Goal: Information Seeking & Learning: Learn about a topic

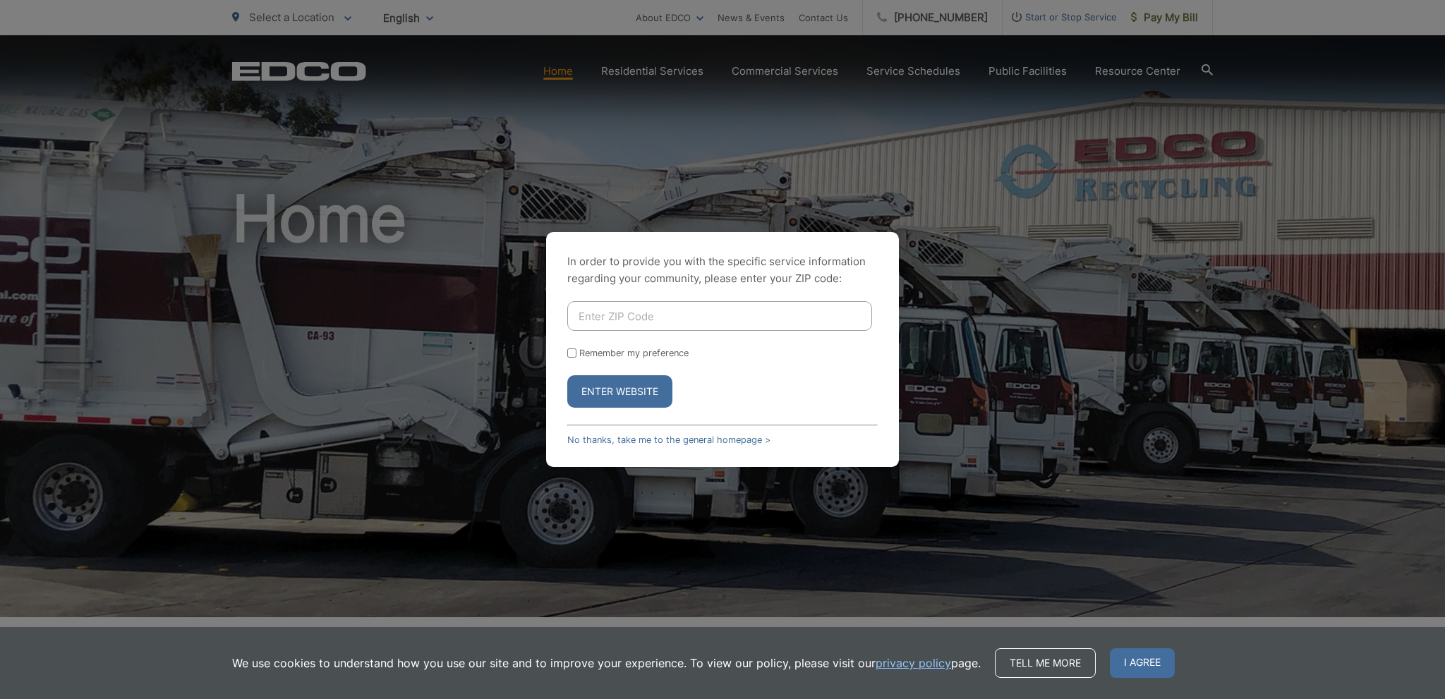
click at [726, 108] on div "In order to provide you with the specific service information regarding your co…" at bounding box center [722, 349] width 1445 height 699
drag, startPoint x: 601, startPoint y: 400, endPoint x: 693, endPoint y: 396, distance: 92.5
click at [601, 400] on button "Enter Website" at bounding box center [619, 391] width 105 height 32
click at [651, 391] on button "Enter Website" at bounding box center [619, 391] width 105 height 32
click at [1147, 664] on span "I agree" at bounding box center [1142, 663] width 65 height 30
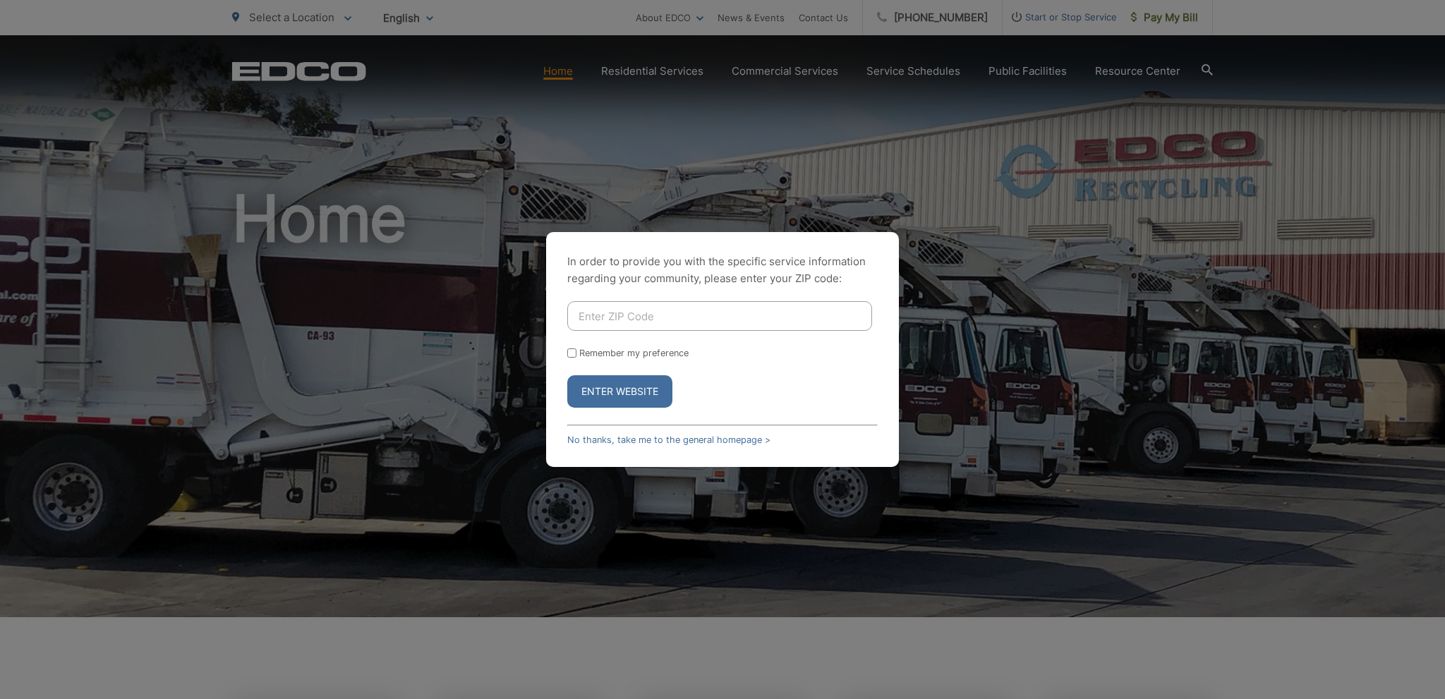
drag, startPoint x: 645, startPoint y: 389, endPoint x: 803, endPoint y: 364, distance: 159.3
click at [653, 389] on button "Enter Website" at bounding box center [619, 391] width 105 height 32
click at [1167, 138] on div "In order to provide you with the specific service information regarding your co…" at bounding box center [722, 349] width 1445 height 699
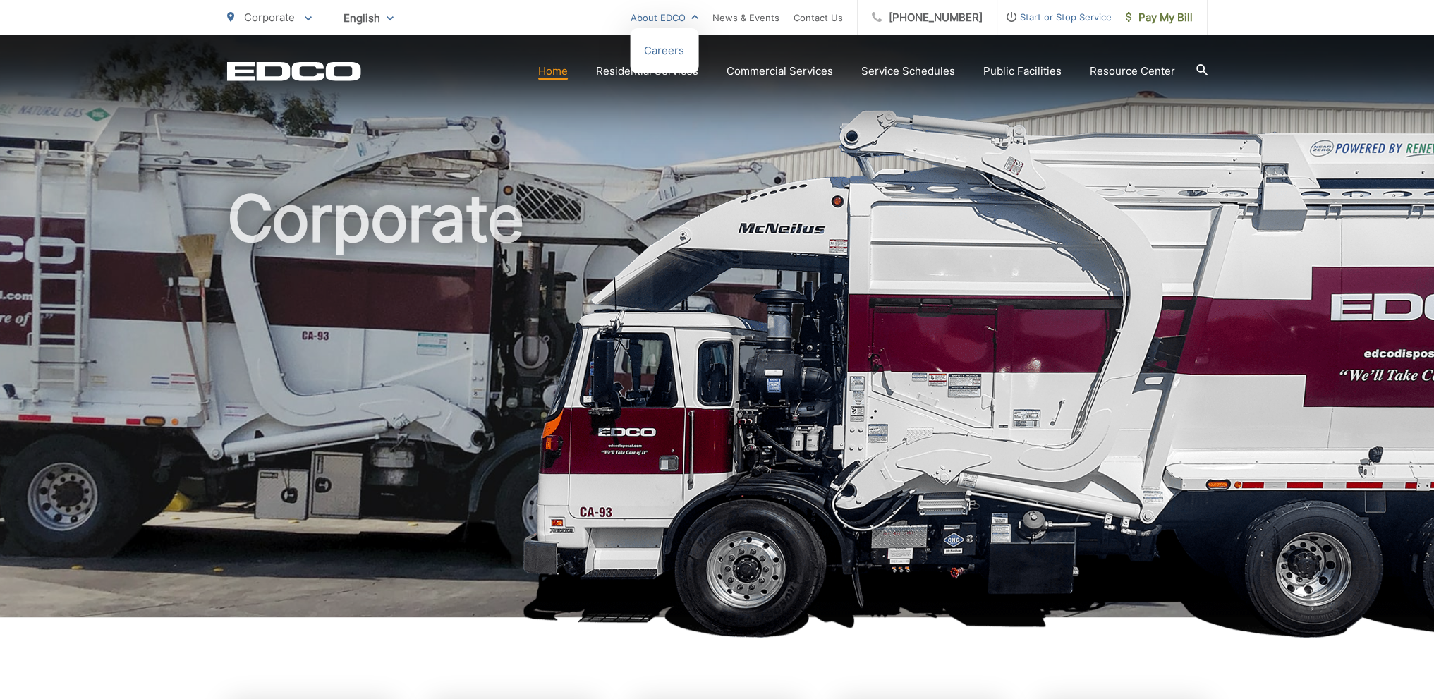
click at [660, 16] on link "About EDCO" at bounding box center [665, 17] width 68 height 17
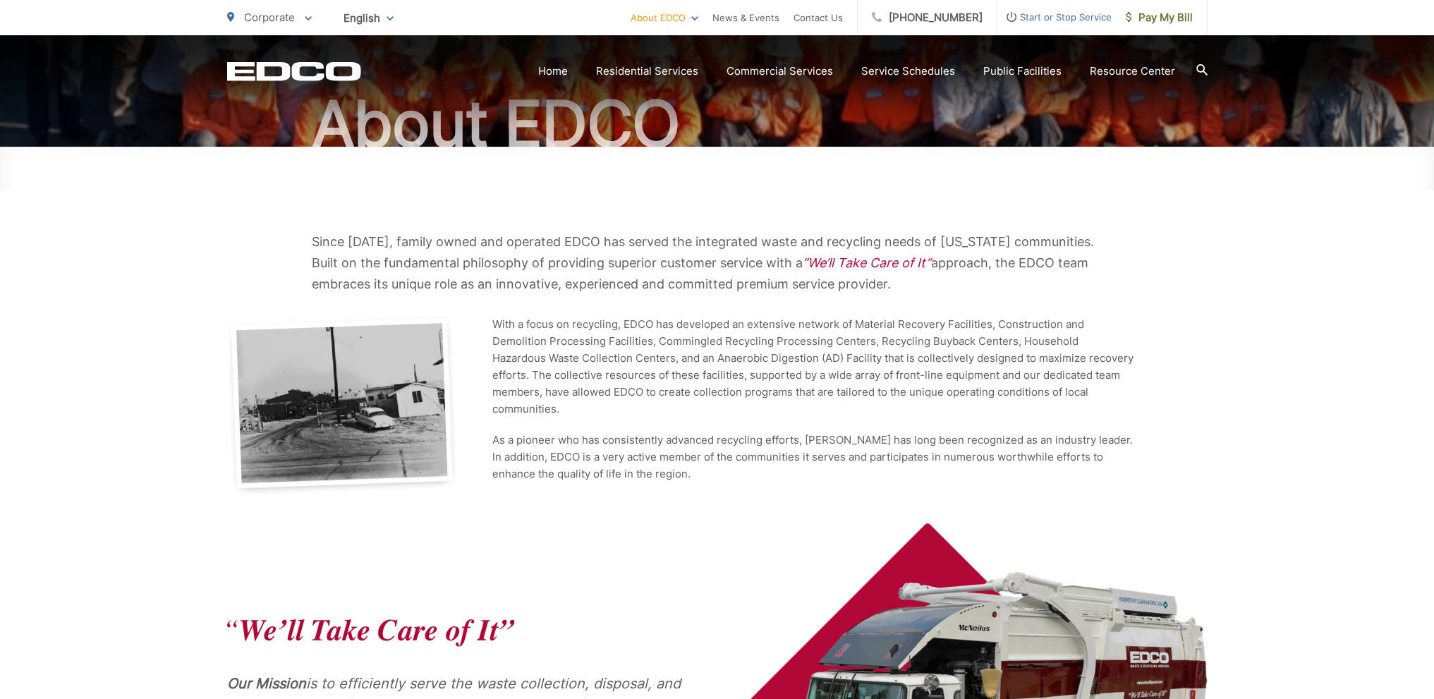
scroll to position [141, 0]
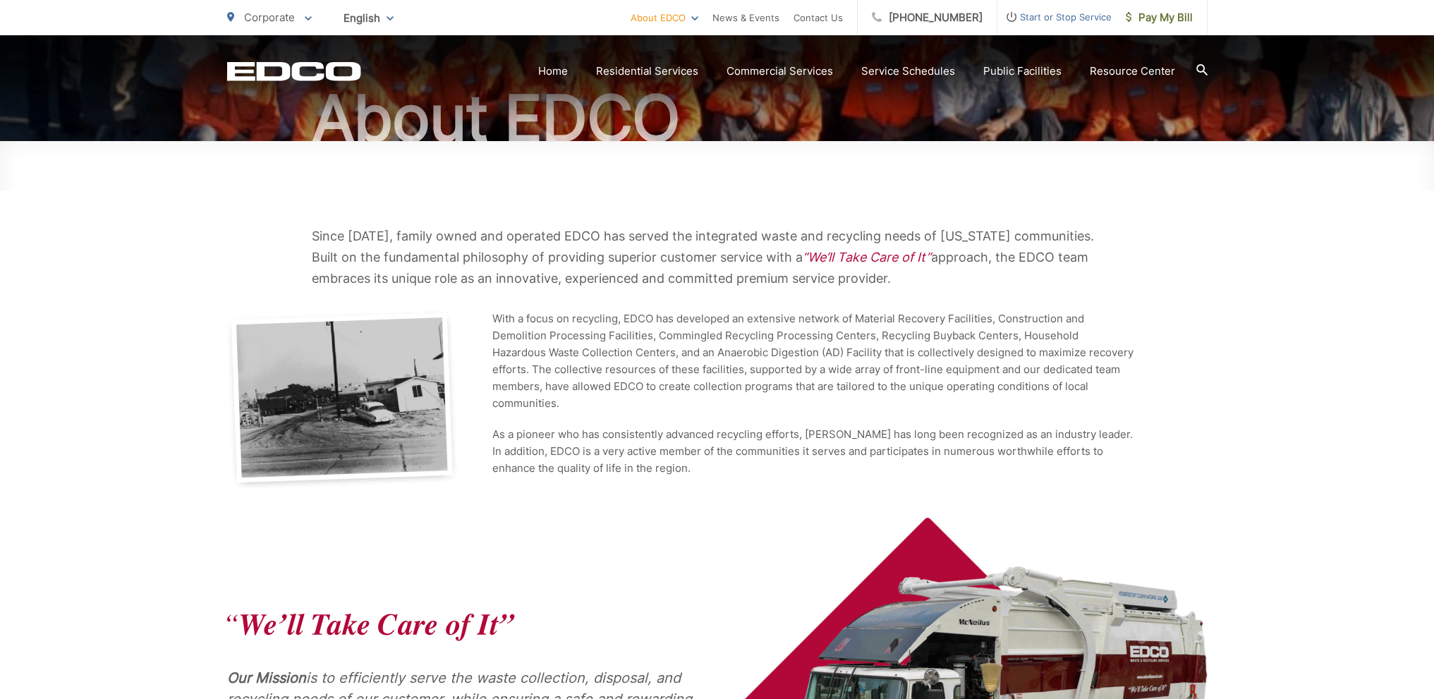
drag, startPoint x: 841, startPoint y: 281, endPoint x: 310, endPoint y: 236, distance: 533.1
click at [310, 236] on div "Since [DATE], family owned and operated EDCO has served the integrated waste an…" at bounding box center [717, 257] width 980 height 63
copy p "Since [DATE], family owned and operated EDCO has served the integrated waste an…"
